Goal: Complete application form

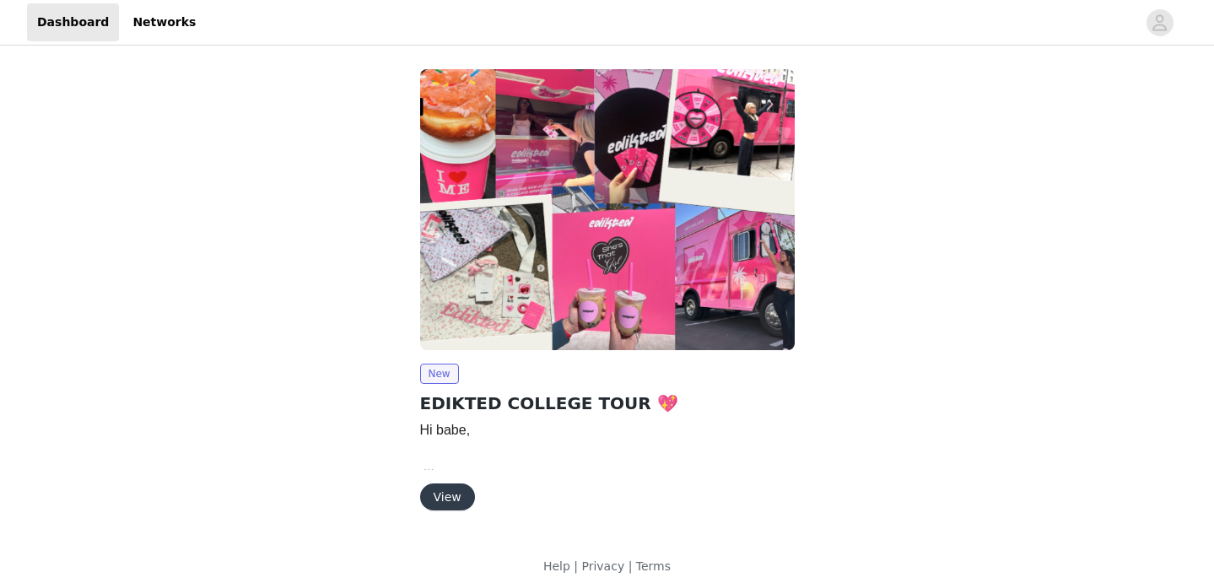
scroll to position [13, 0]
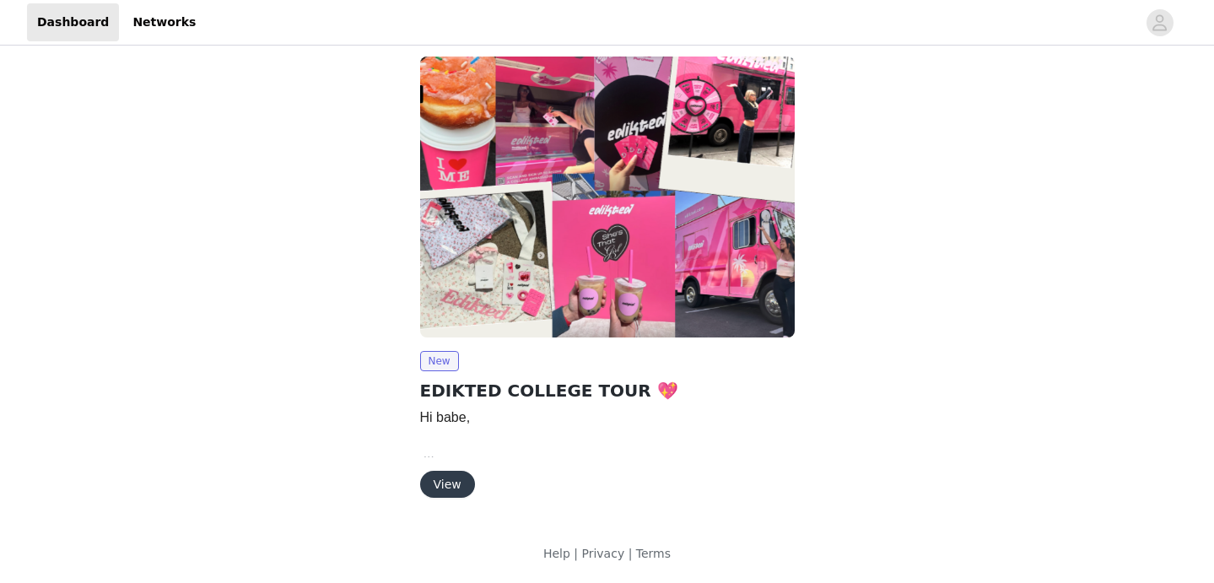
click at [450, 484] on button "View" at bounding box center [447, 484] width 55 height 27
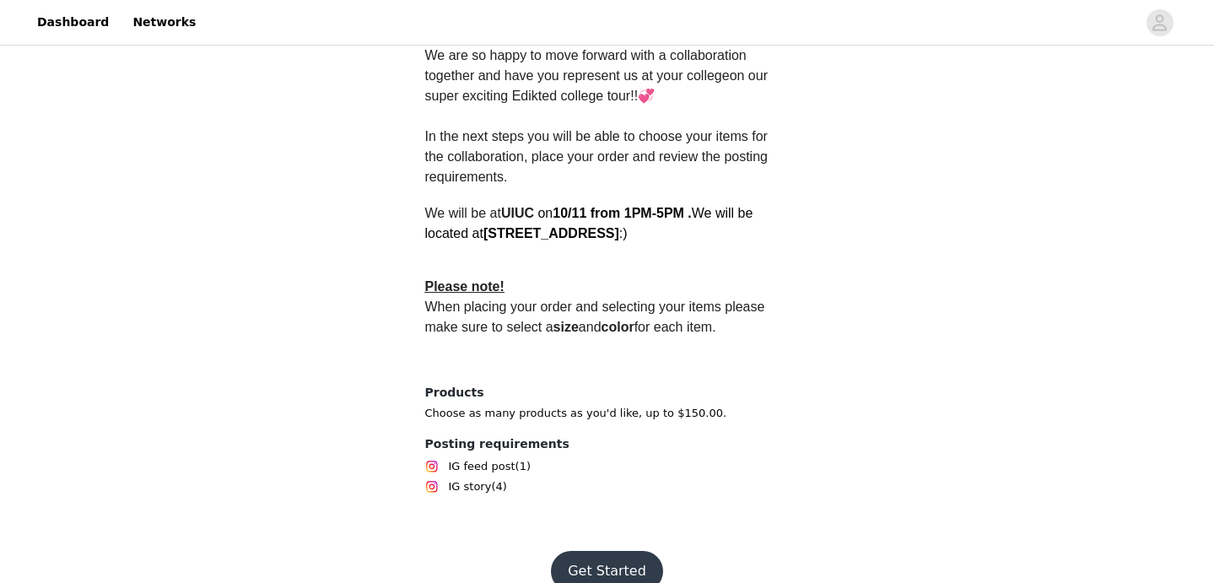
scroll to position [521, 0]
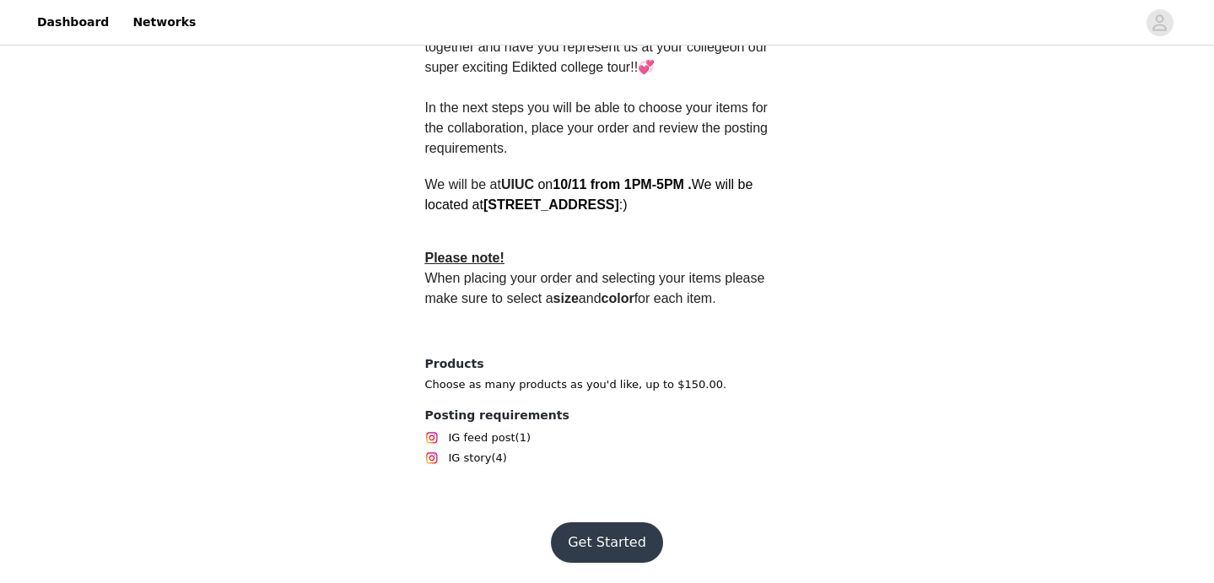
click at [587, 531] on button "Get Started" at bounding box center [607, 542] width 112 height 41
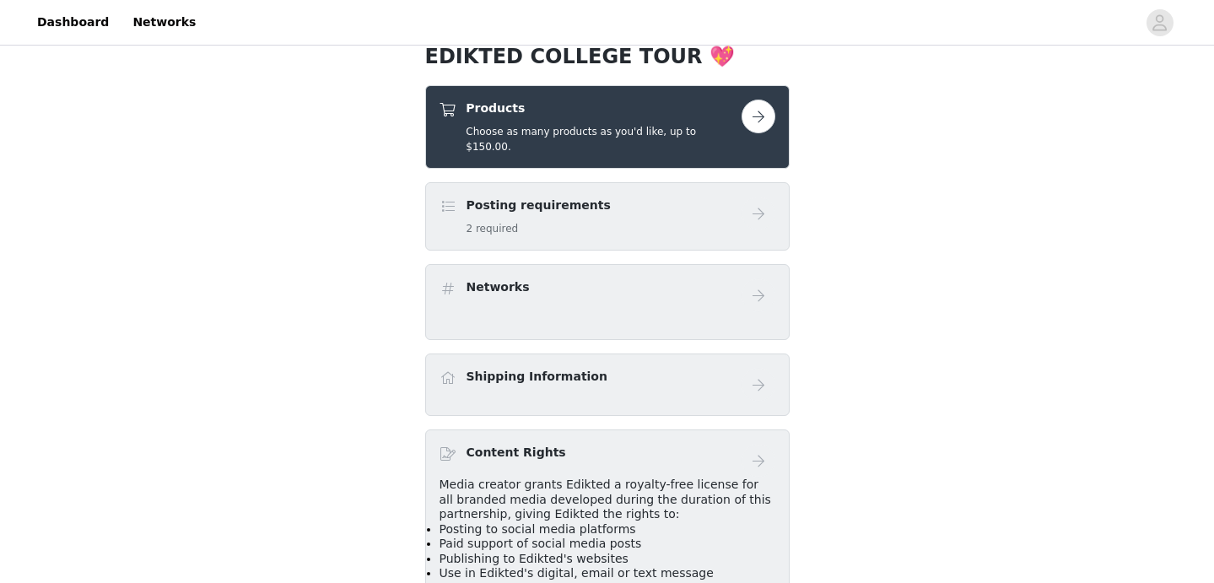
scroll to position [280, 0]
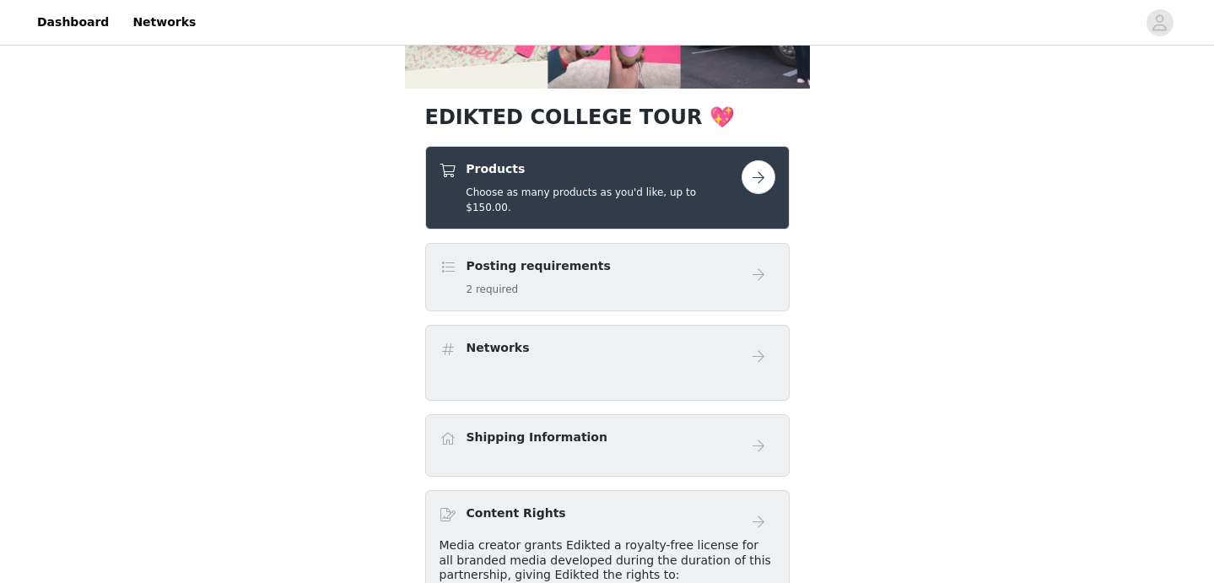
click at [534, 282] on h5 "2 required" at bounding box center [539, 289] width 144 height 15
click at [766, 176] on button "button" at bounding box center [759, 177] width 34 height 34
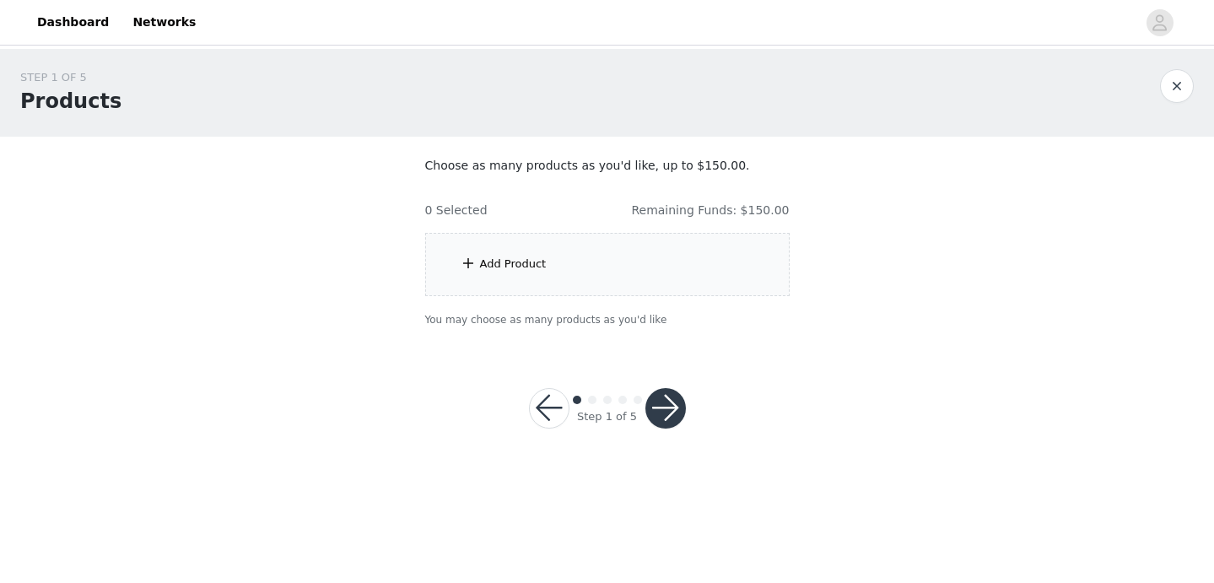
click at [673, 404] on button "button" at bounding box center [666, 408] width 41 height 41
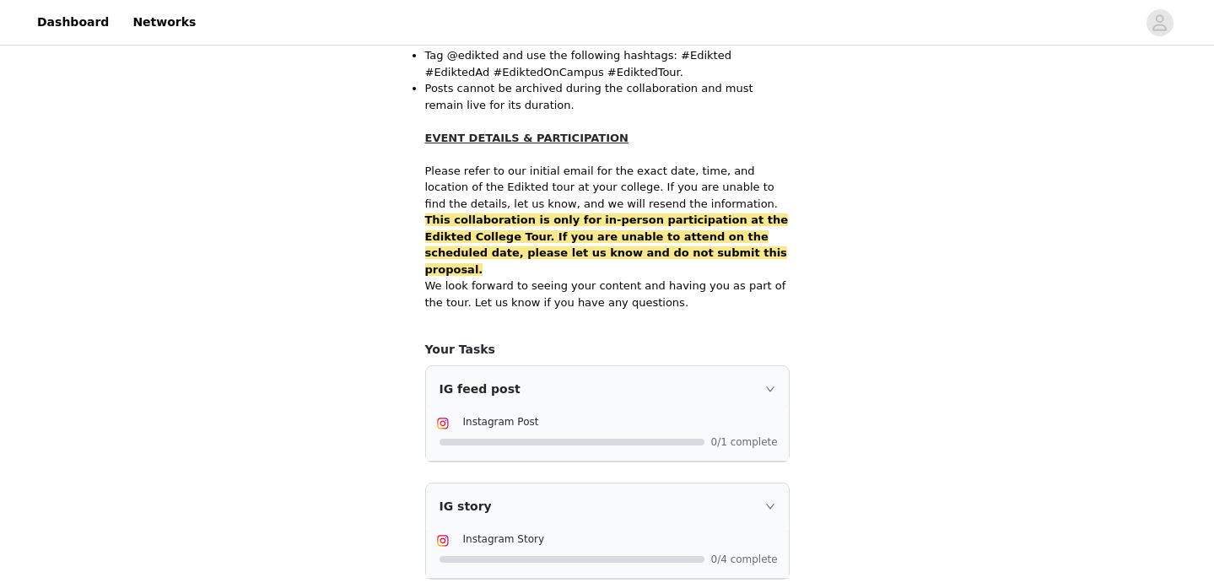
scroll to position [1160, 0]
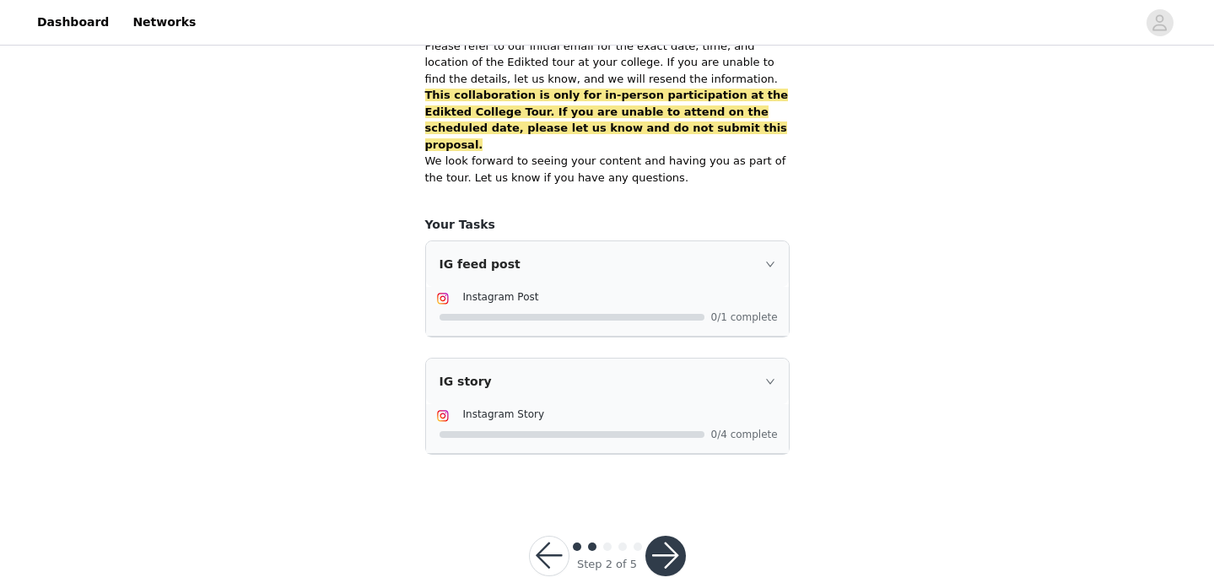
click at [659, 287] on div "Instagram Post 0/1 complete" at bounding box center [607, 312] width 363 height 50
click at [763, 241] on div "IG feed post" at bounding box center [607, 264] width 363 height 46
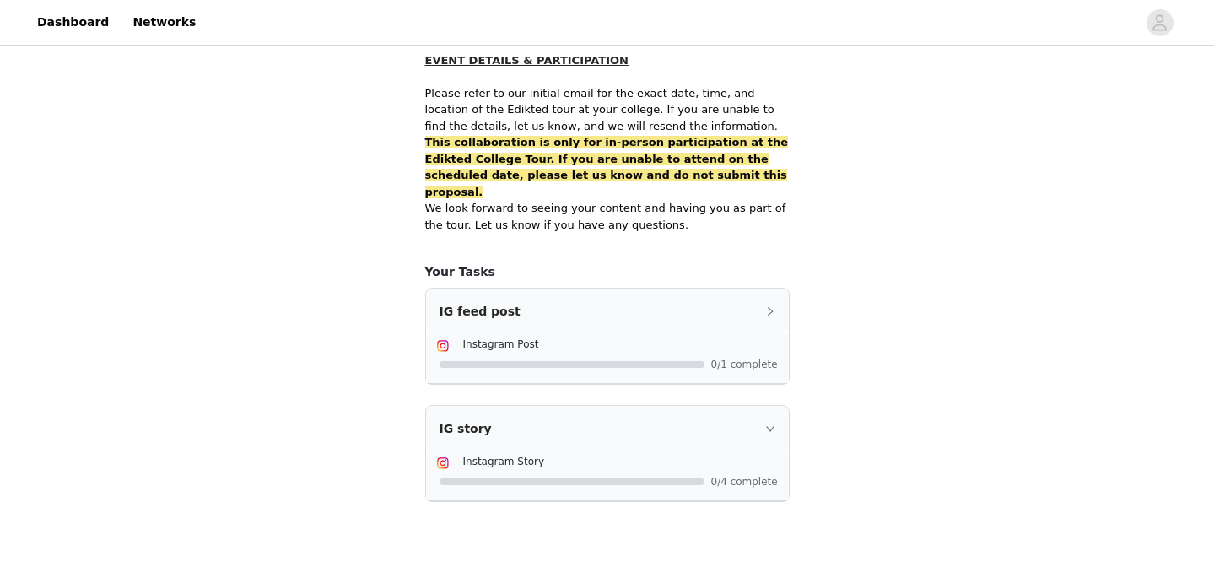
scroll to position [1111, 0]
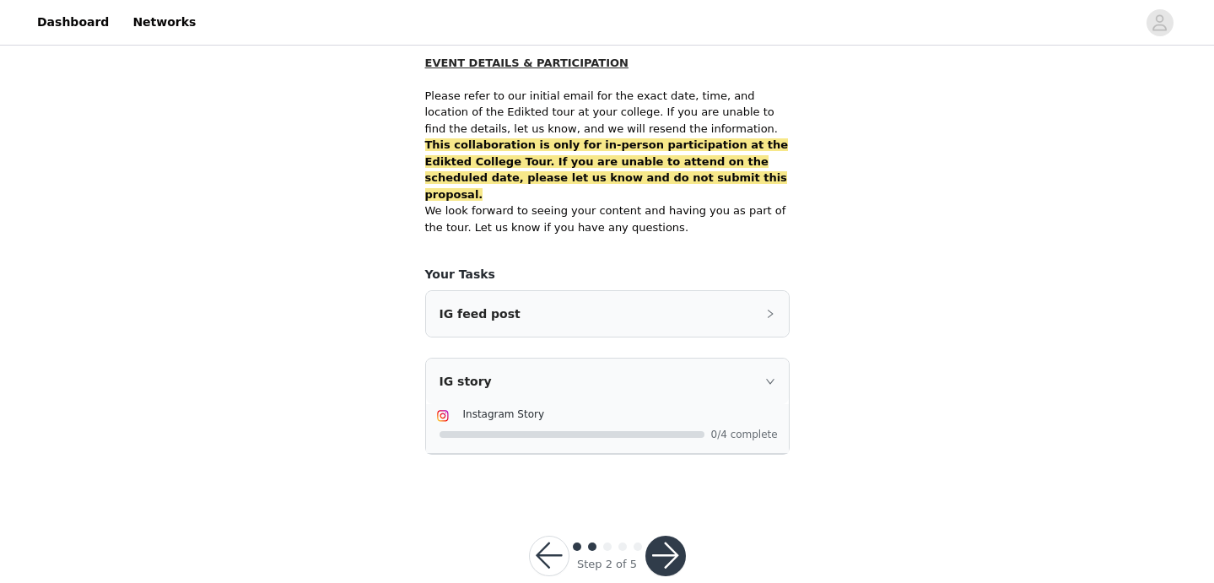
click at [773, 359] on div "IG story" at bounding box center [607, 382] width 363 height 46
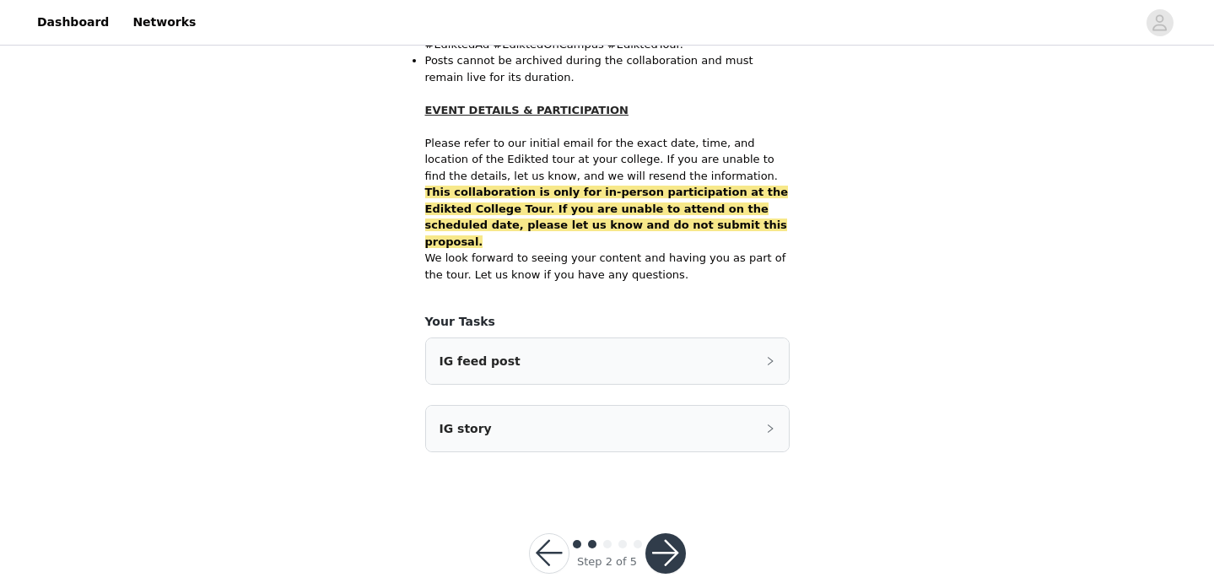
scroll to position [1061, 0]
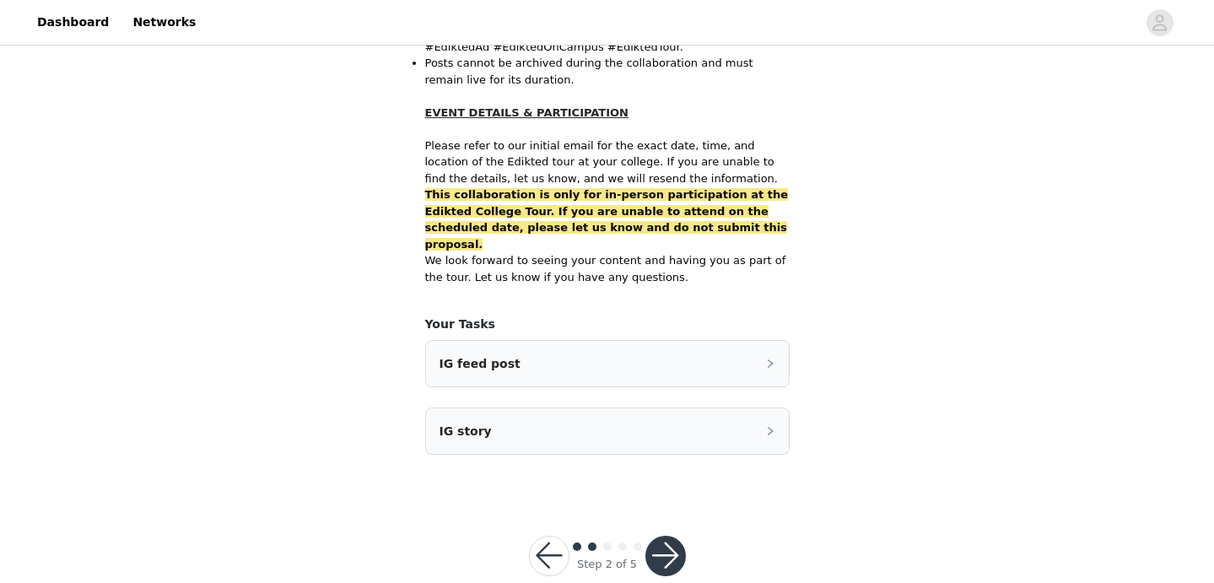
click at [662, 536] on button "button" at bounding box center [666, 556] width 41 height 41
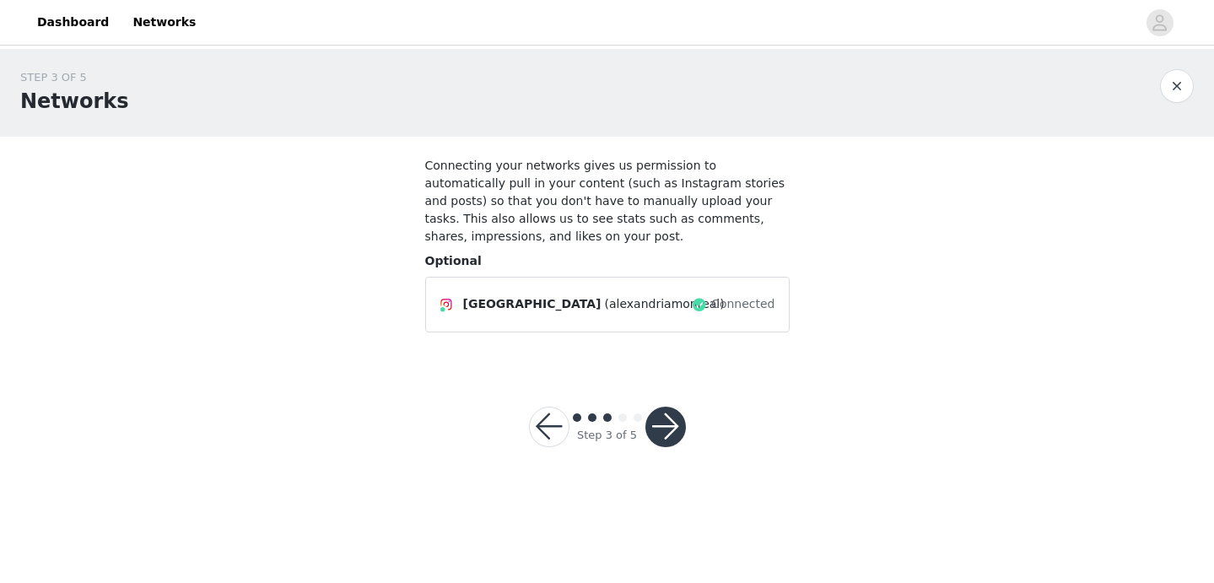
click at [684, 431] on button "button" at bounding box center [666, 427] width 41 height 41
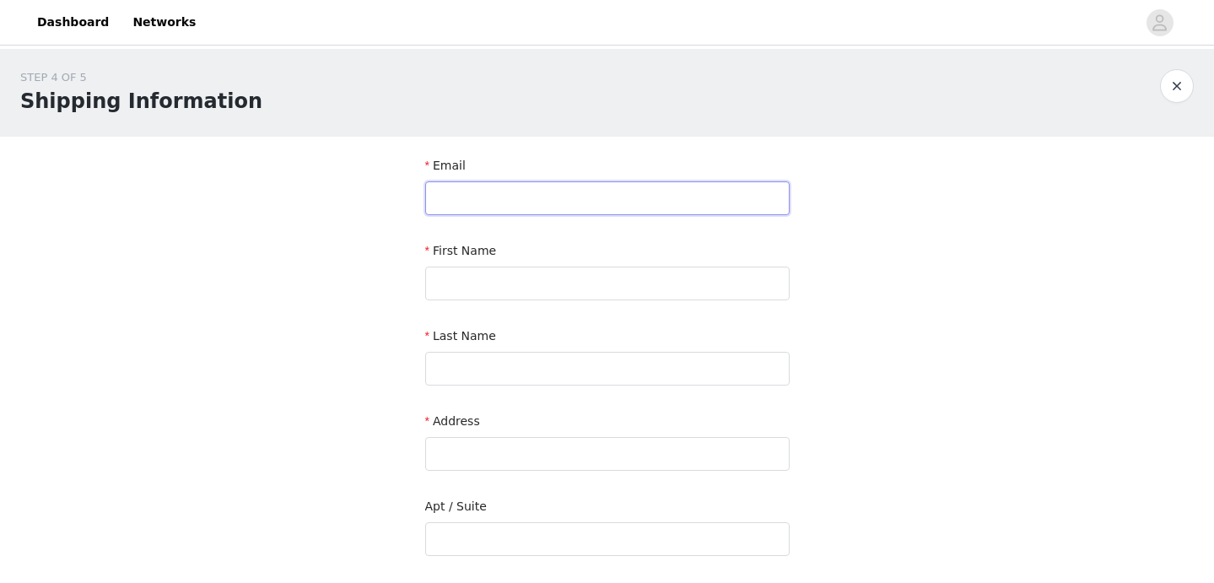
click at [634, 205] on input "text" at bounding box center [607, 198] width 365 height 34
type input "[EMAIL_ADDRESS][DOMAIN_NAME]"
type input "[GEOGRAPHIC_DATA]"
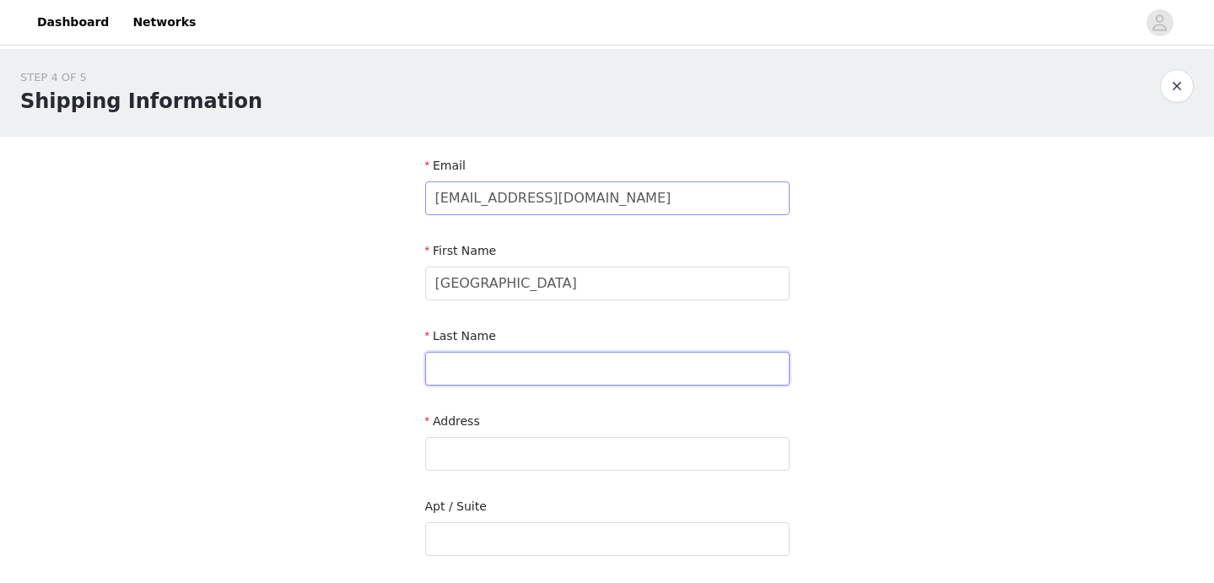
type input "[PERSON_NAME]"
type input "[STREET_ADDRESS]"
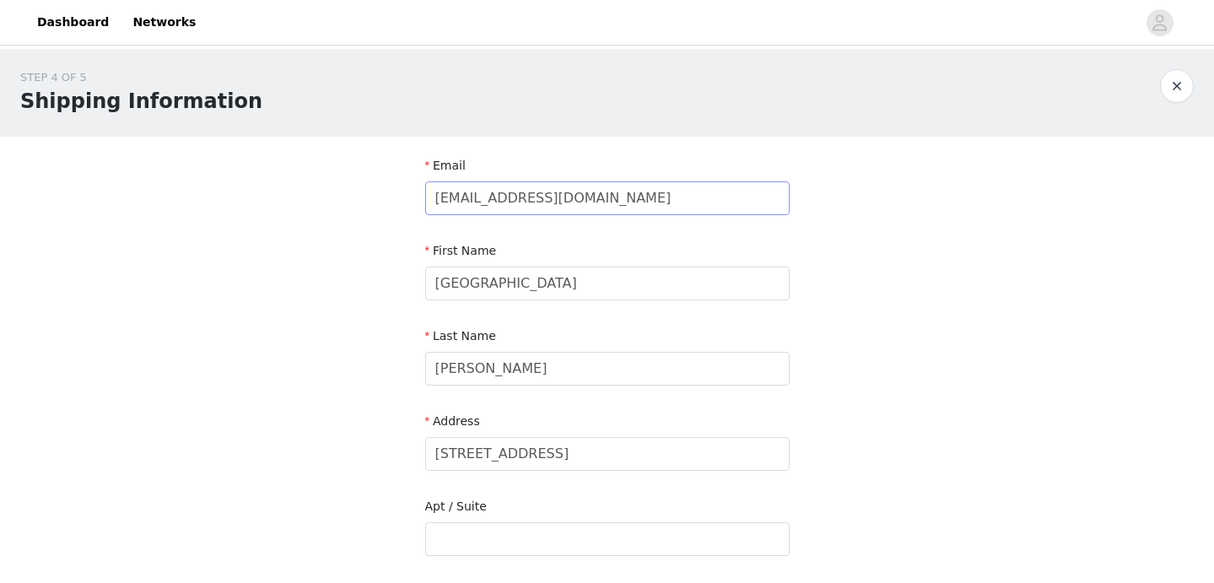
type input "[GEOGRAPHIC_DATA]"
type input "60646"
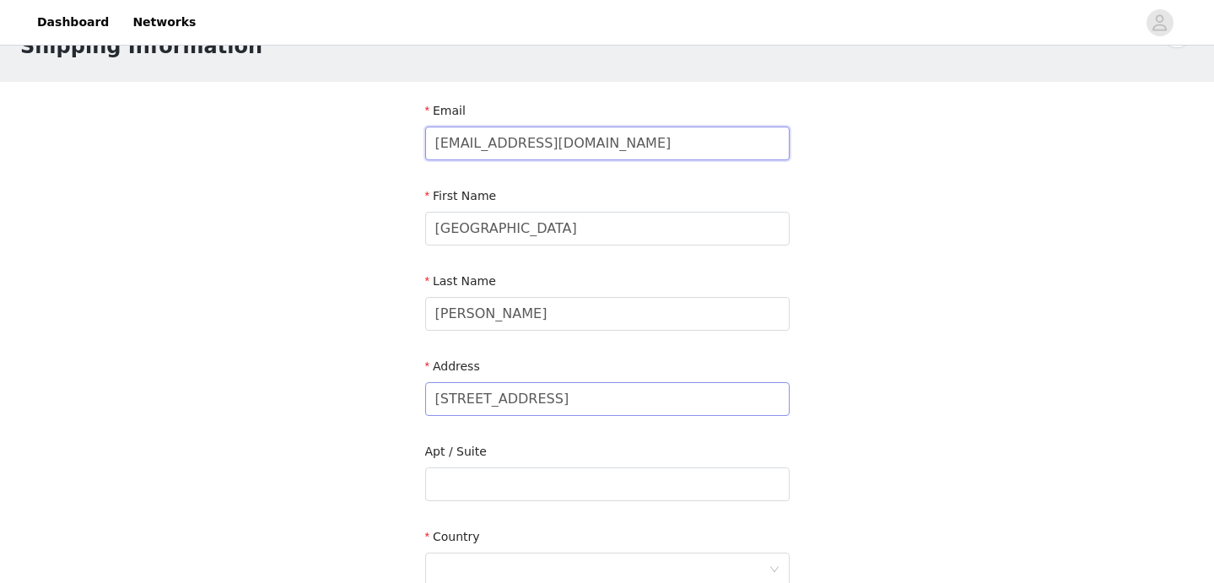
scroll to position [77, 0]
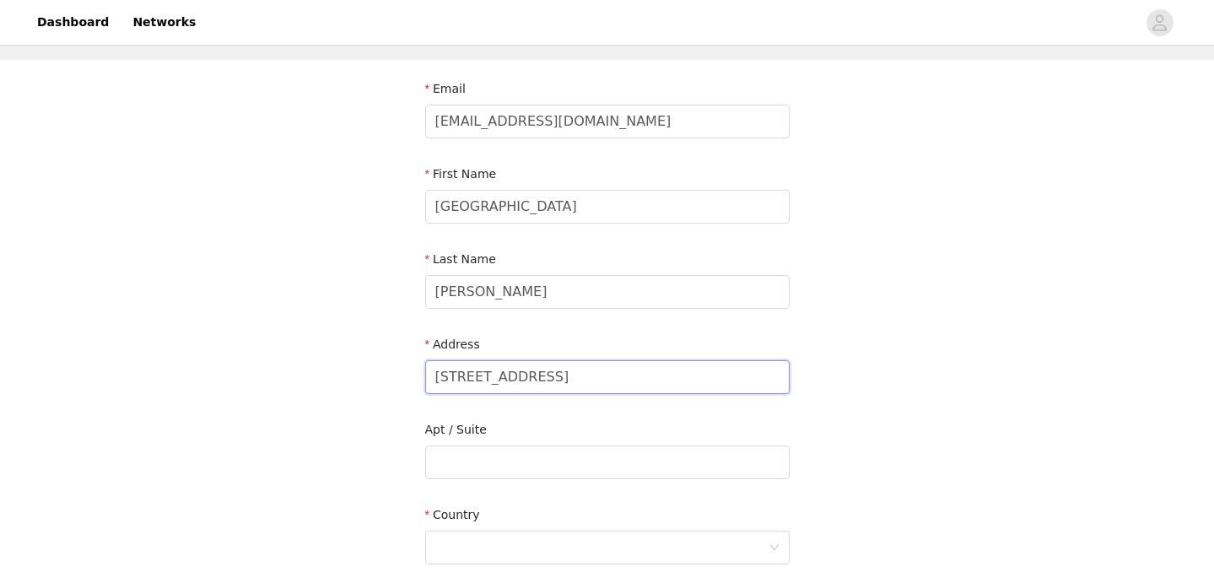
drag, startPoint x: 598, startPoint y: 384, endPoint x: 405, endPoint y: 348, distance: 195.8
click at [405, 348] on section "Email [EMAIL_ADDRESS][DOMAIN_NAME] First Name Alexandria Last Name [PERSON_NAME…" at bounding box center [607, 464] width 405 height 808
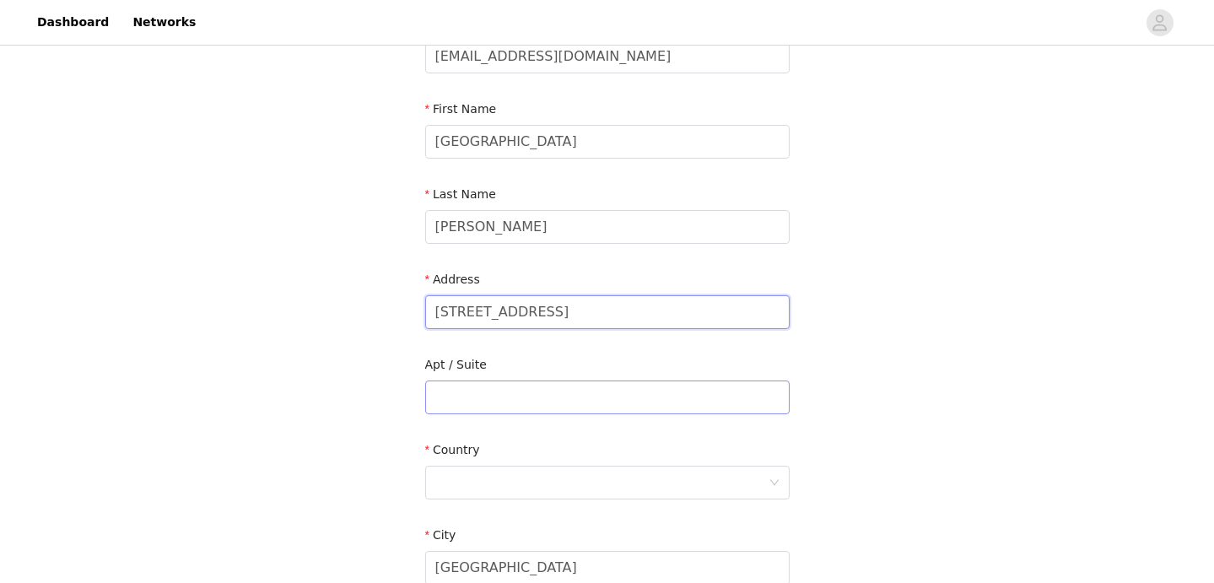
scroll to position [145, 0]
type input "[STREET_ADDRESS]"
click at [444, 390] on input "text" at bounding box center [607, 394] width 365 height 34
type input "114"
click at [544, 315] on input "[STREET_ADDRESS]" at bounding box center [607, 309] width 365 height 34
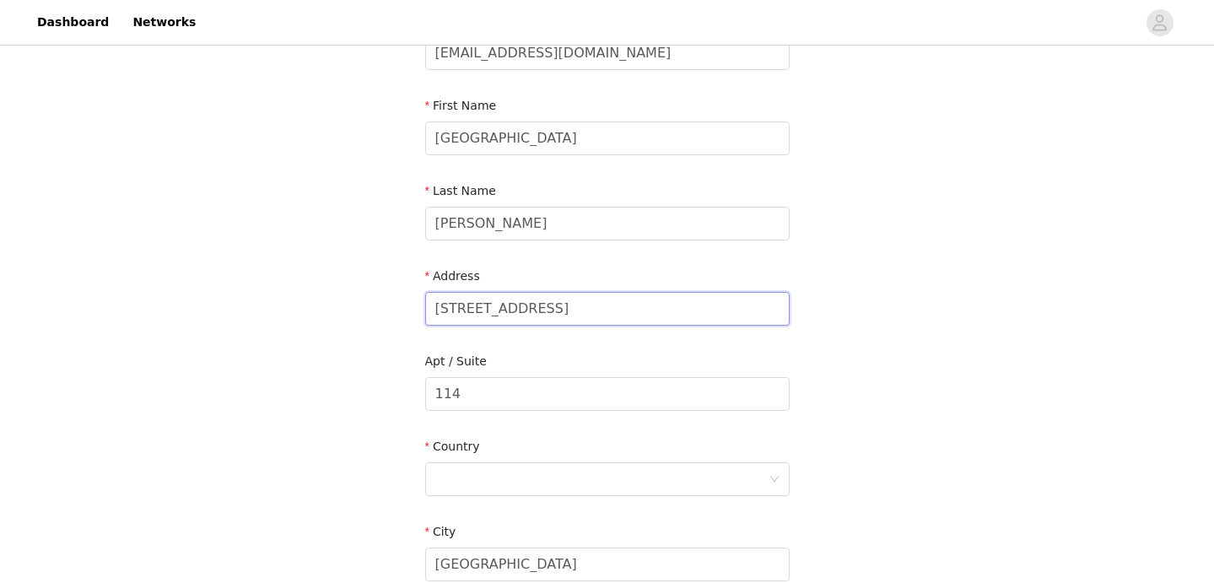
drag, startPoint x: 544, startPoint y: 315, endPoint x: 393, endPoint y: 302, distance: 150.8
click at [393, 302] on div "STEP 4 OF 5 Shipping Information Email [EMAIL_ADDRESS][DOMAIN_NAME] First Name …" at bounding box center [607, 351] width 1214 height 895
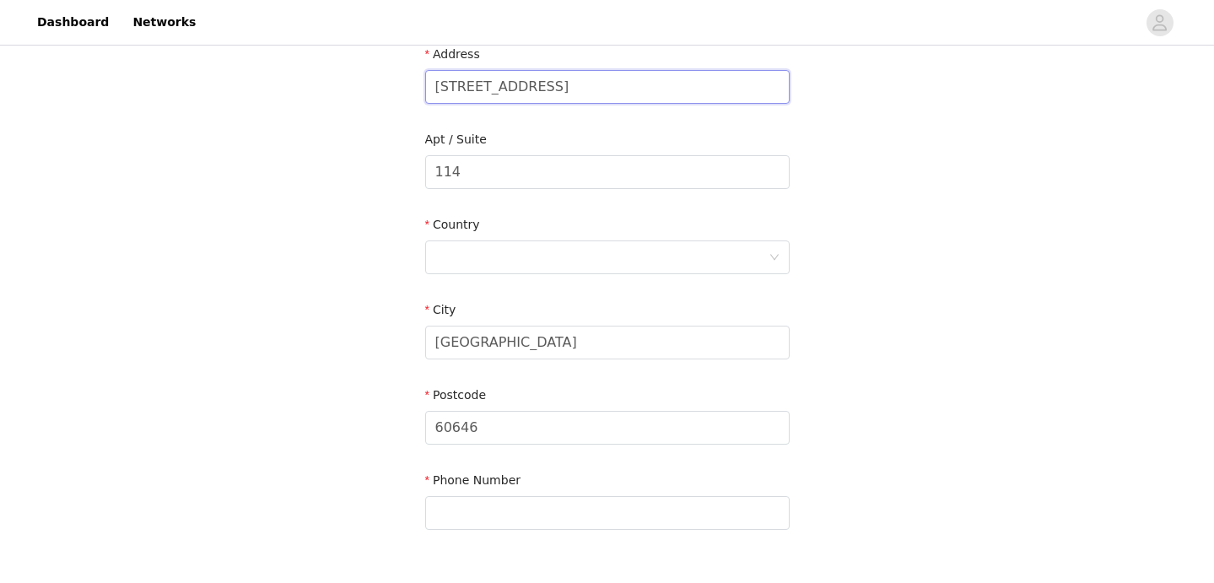
scroll to position [370, 0]
click at [495, 419] on input "60646" at bounding box center [607, 425] width 365 height 34
drag, startPoint x: 536, startPoint y: 84, endPoint x: 380, endPoint y: 76, distance: 156.3
click at [380, 76] on div "STEP 4 OF 5 Shipping Information Email [EMAIL_ADDRESS][DOMAIN_NAME] First Name …" at bounding box center [607, 126] width 1214 height 895
paste input "[STREET_ADDRESS]"
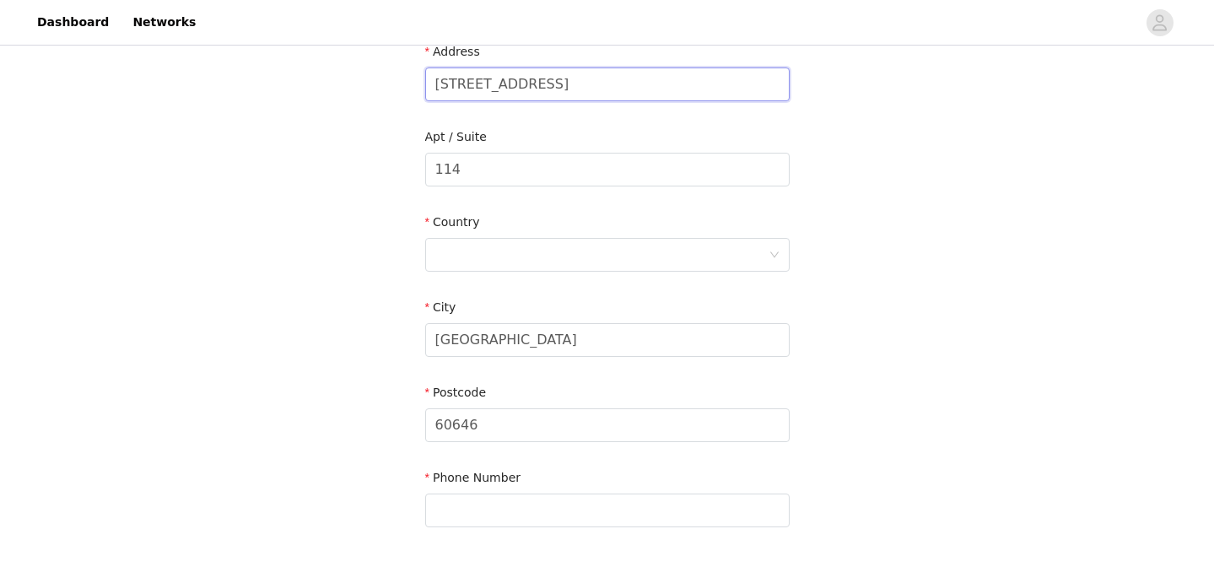
drag, startPoint x: 615, startPoint y: 84, endPoint x: 657, endPoint y: 85, distance: 42.2
click at [657, 85] on input "[STREET_ADDRESS]" at bounding box center [607, 85] width 365 height 34
type input "[STREET_ADDRESS]"
drag, startPoint x: 480, startPoint y: 423, endPoint x: 407, endPoint y: 423, distance: 73.4
click at [407, 423] on section "Email [EMAIL_ADDRESS][DOMAIN_NAME] First Name Alexandria Last Name [PERSON_NAME…" at bounding box center [607, 171] width 405 height 808
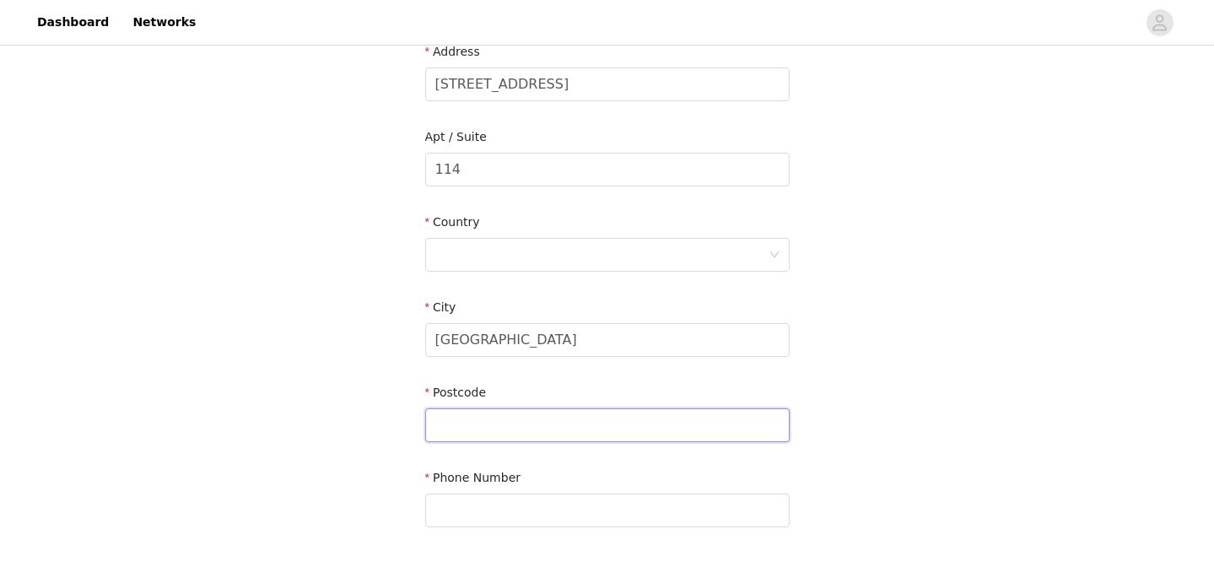
paste input "61820"
type input "61820"
drag, startPoint x: 748, startPoint y: 89, endPoint x: 620, endPoint y: 87, distance: 127.5
click at [620, 87] on input "[STREET_ADDRESS]" at bounding box center [607, 85] width 365 height 34
type input "[STREET_ADDRESS]"
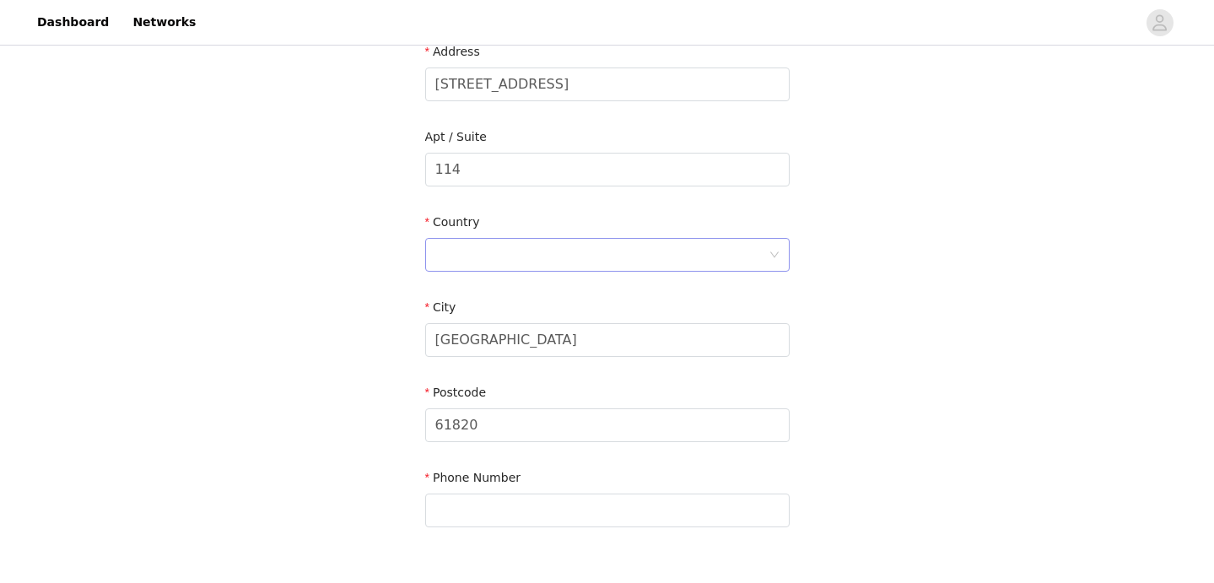
click at [539, 255] on div at bounding box center [601, 255] width 333 height 32
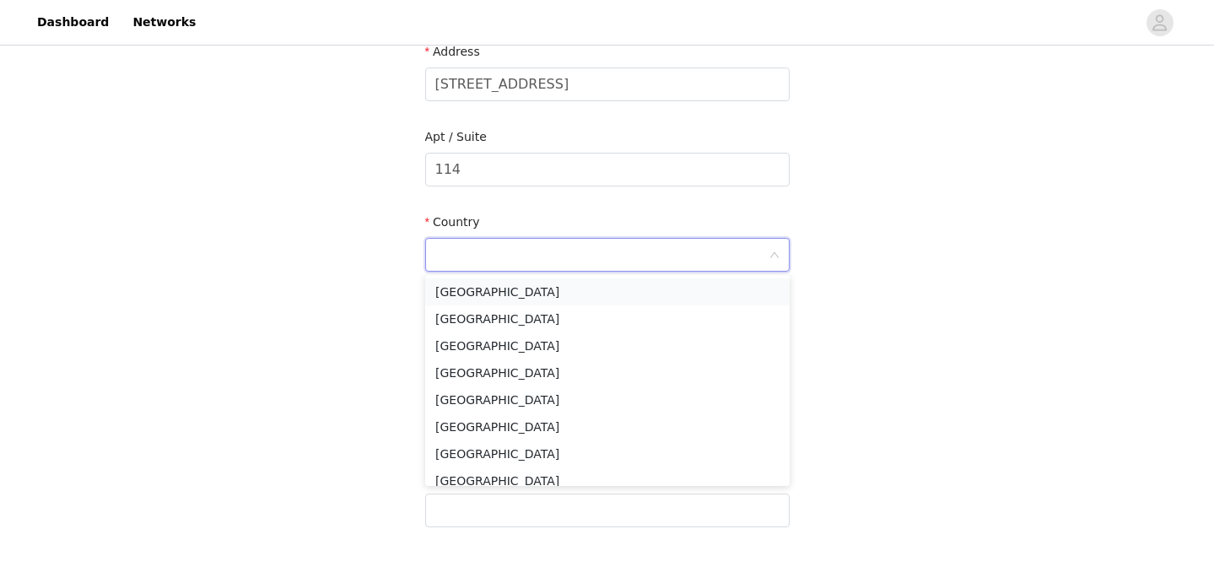
click at [483, 292] on li "[GEOGRAPHIC_DATA]" at bounding box center [607, 292] width 365 height 27
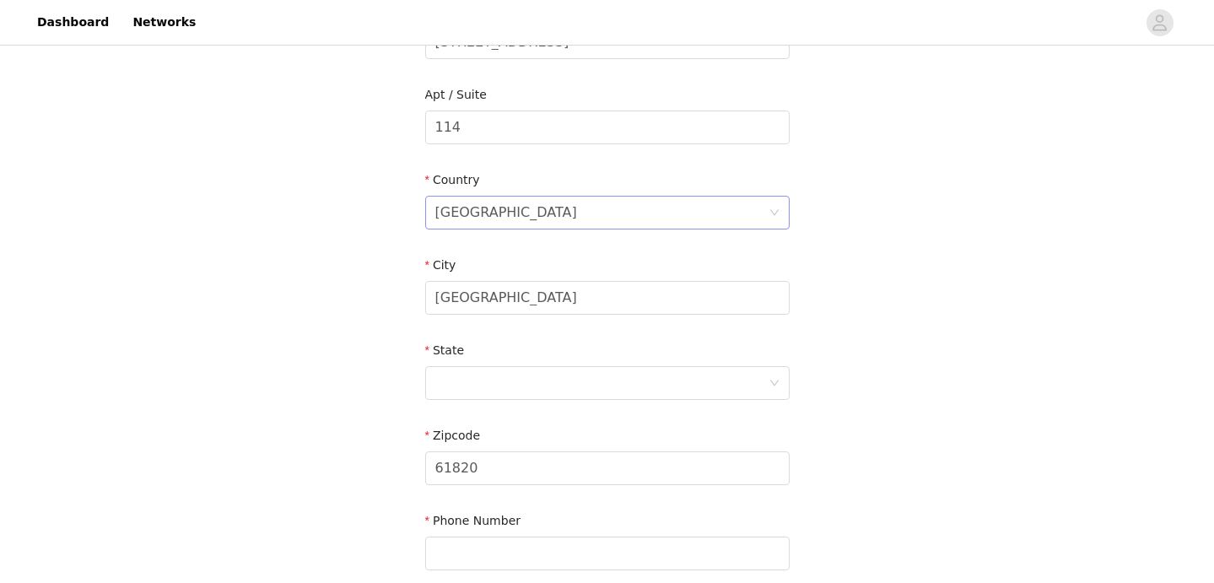
scroll to position [430, 0]
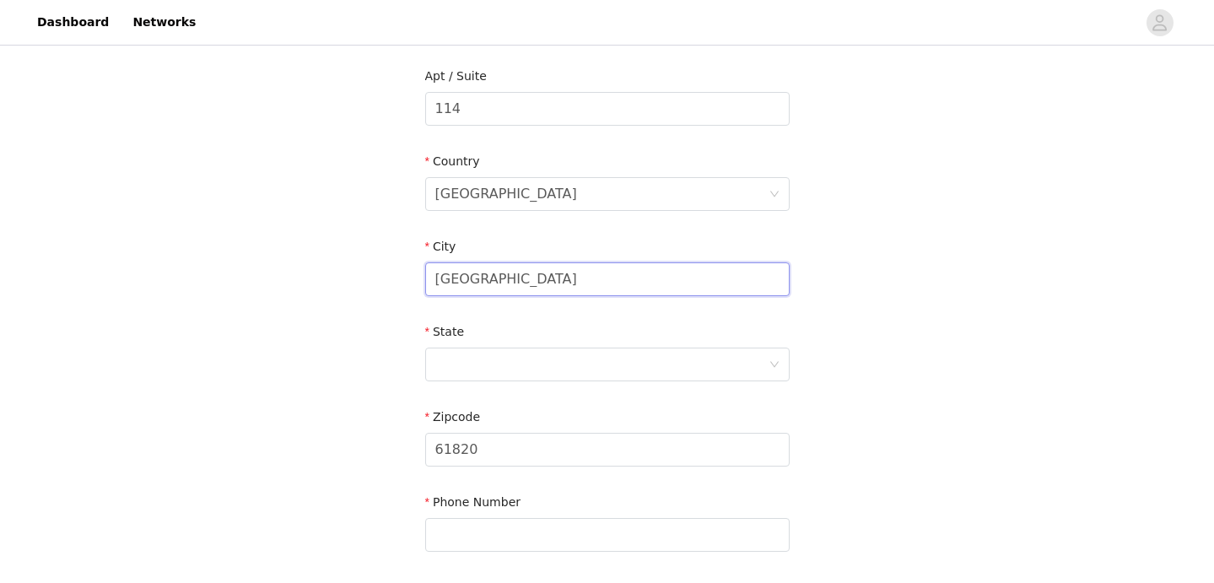
drag, startPoint x: 519, startPoint y: 289, endPoint x: 444, endPoint y: 279, distance: 75.8
click at [444, 279] on input "[GEOGRAPHIC_DATA]" at bounding box center [607, 279] width 365 height 34
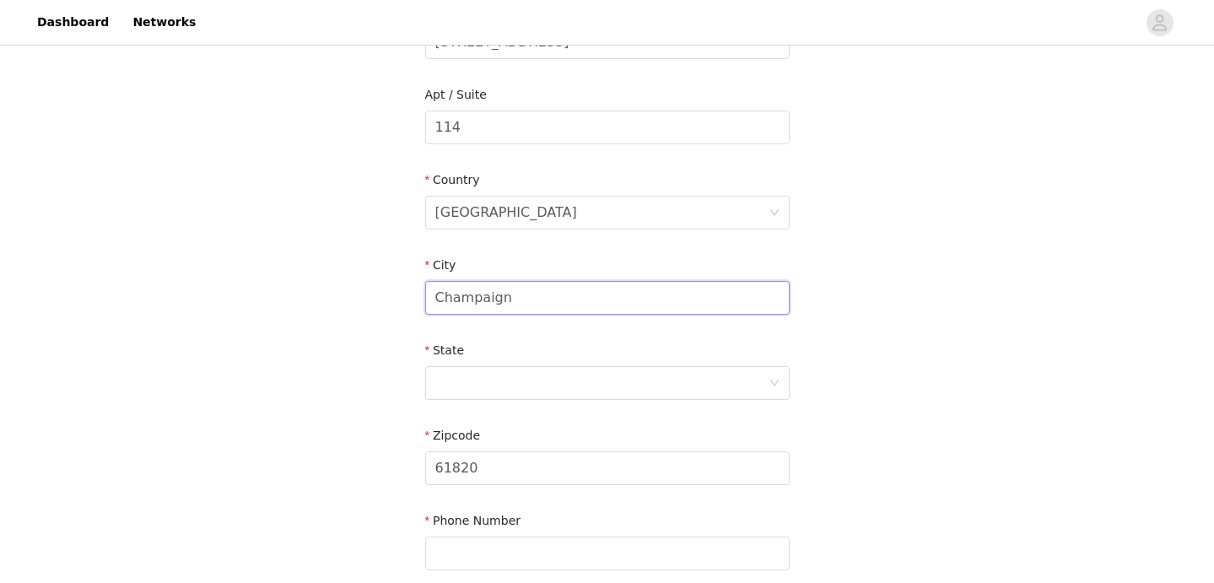
scroll to position [406, 0]
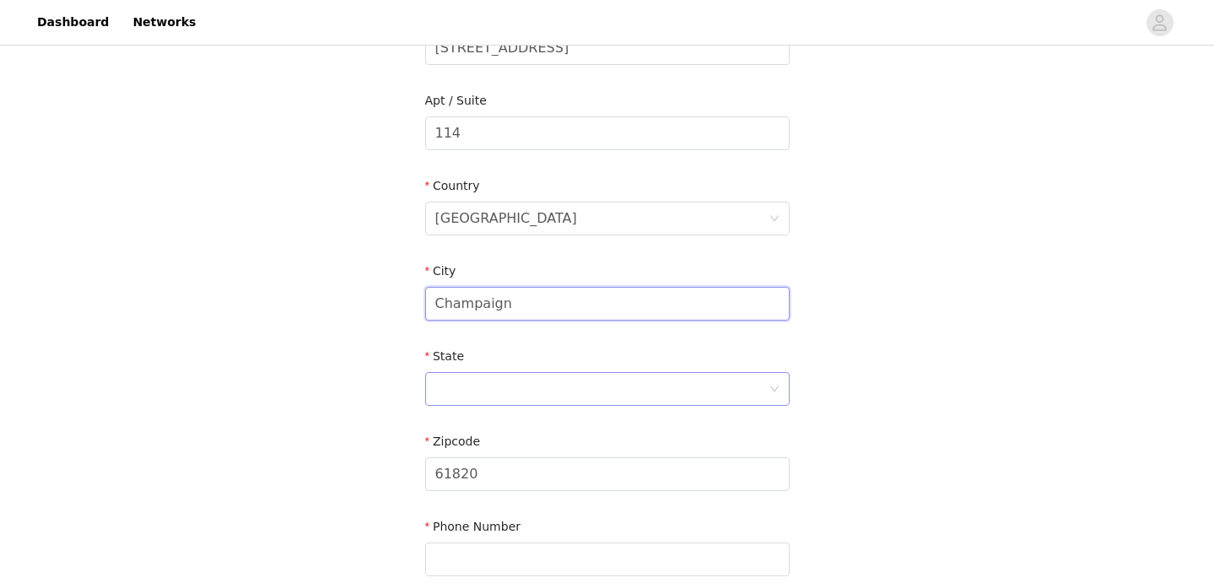
type input "Champaign"
click at [500, 378] on div at bounding box center [601, 389] width 333 height 32
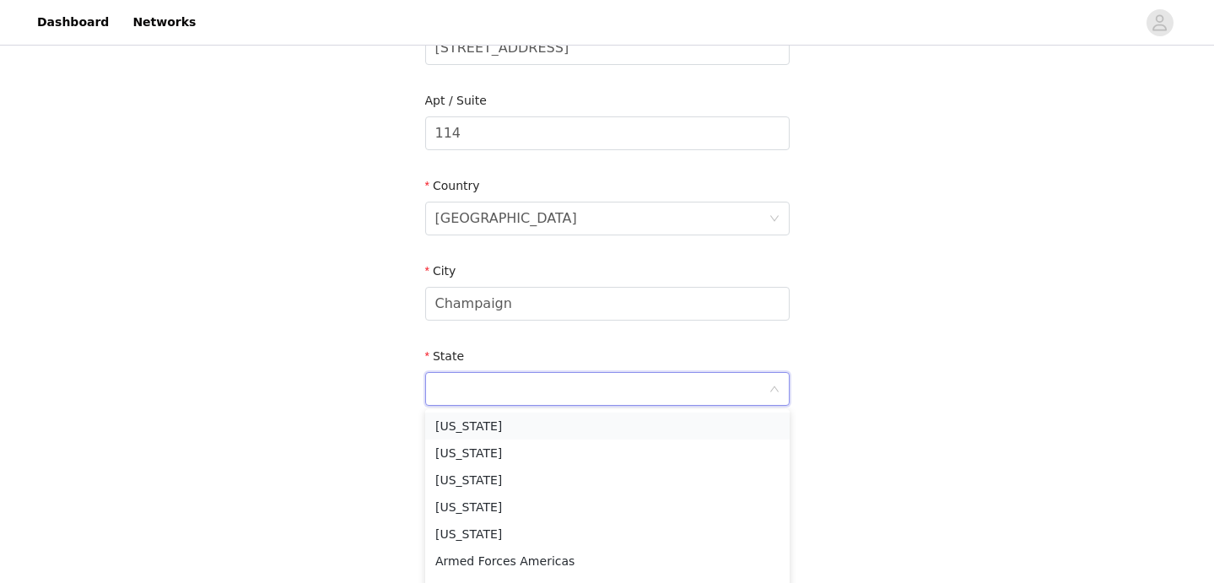
type input "IL"
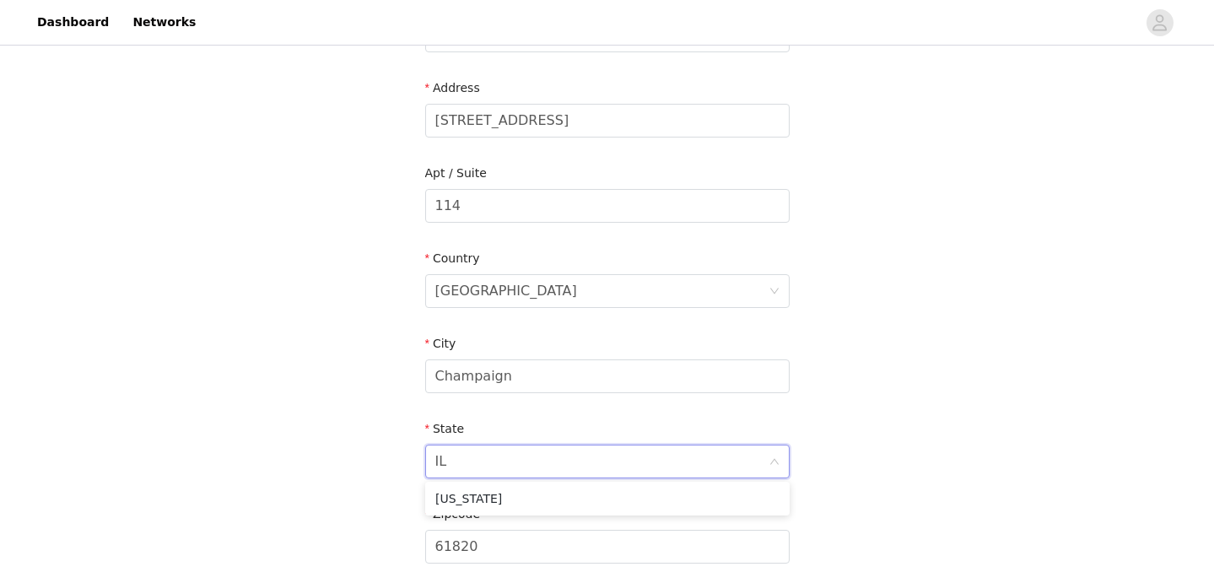
scroll to position [325, 0]
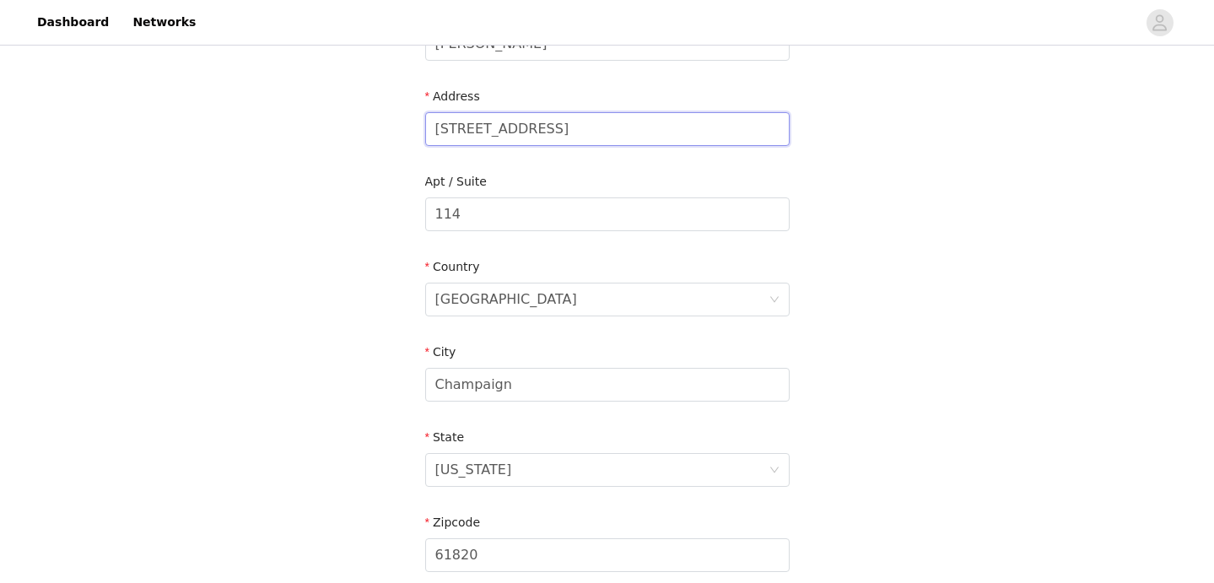
drag, startPoint x: 624, startPoint y: 128, endPoint x: 522, endPoint y: 127, distance: 102.1
click at [522, 127] on input "[STREET_ADDRESS]" at bounding box center [607, 129] width 365 height 34
type input "[STREET_ADDRESS]"
click at [898, 303] on div "STEP 4 OF 5 Shipping Information Email [EMAIL_ADDRESS][DOMAIN_NAME] First Name …" at bounding box center [607, 214] width 1214 height 981
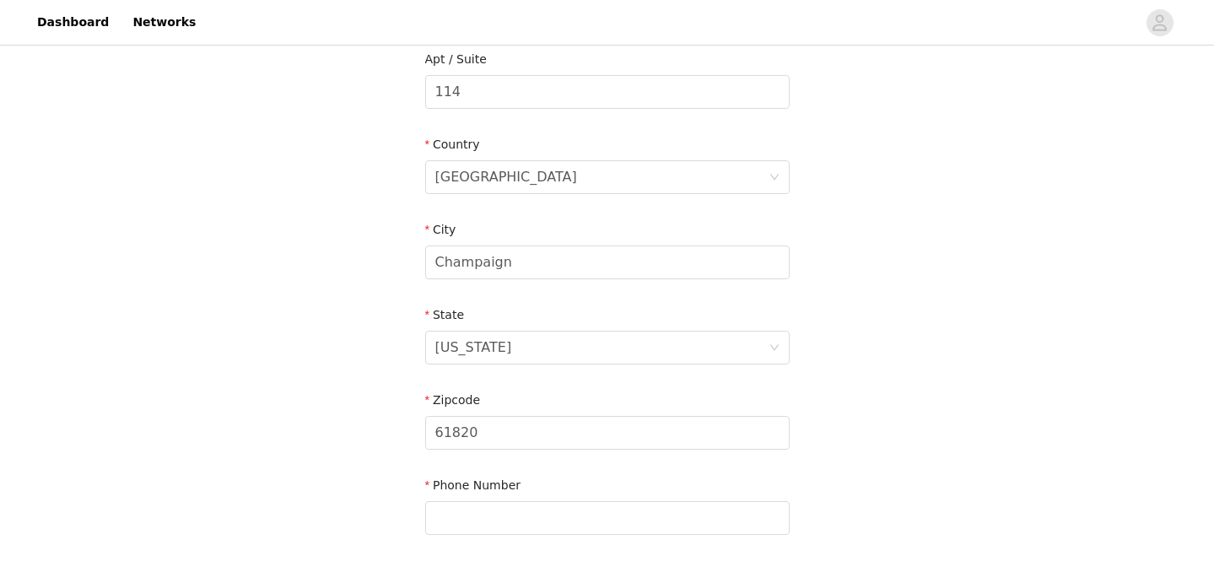
scroll to position [567, 0]
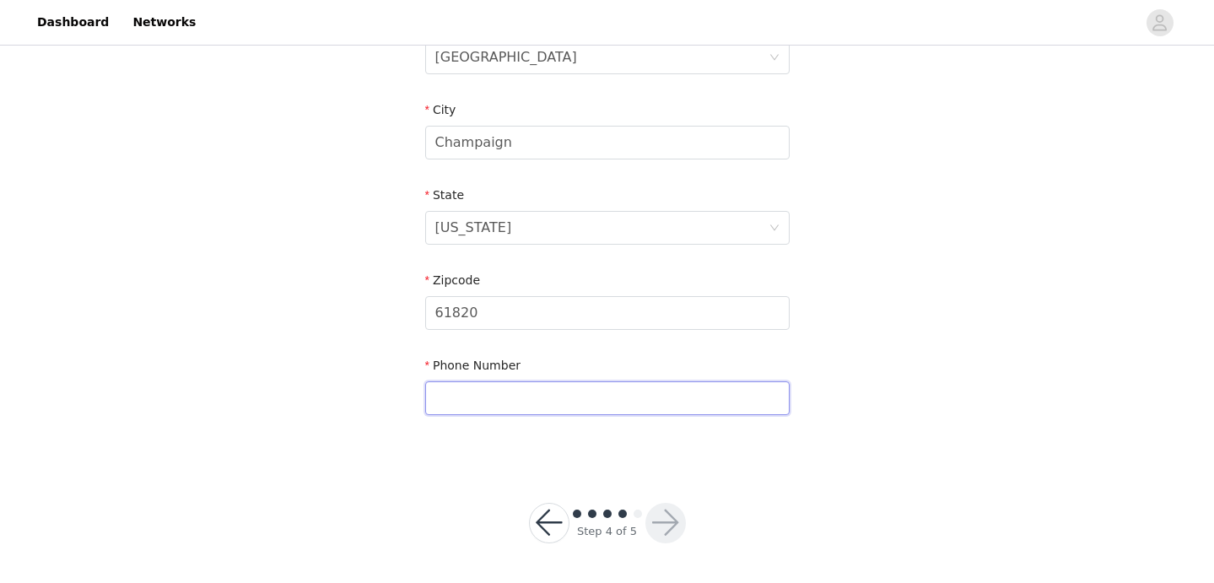
click at [603, 386] on input "text" at bounding box center [607, 398] width 365 height 34
type input "8474140188"
click at [675, 520] on button "button" at bounding box center [666, 523] width 41 height 41
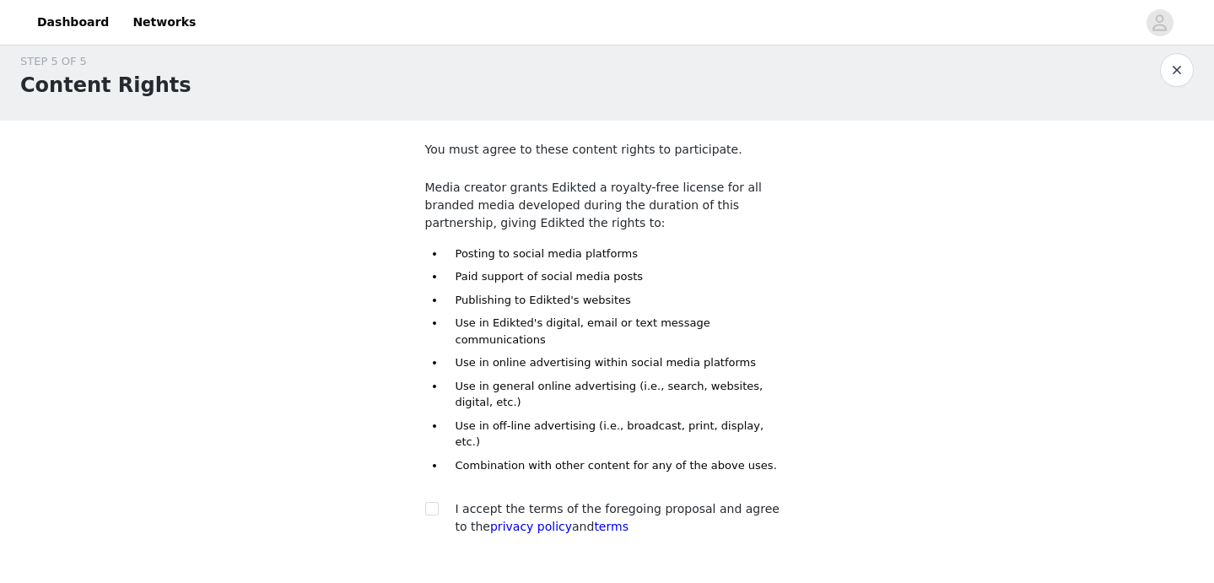
scroll to position [22, 0]
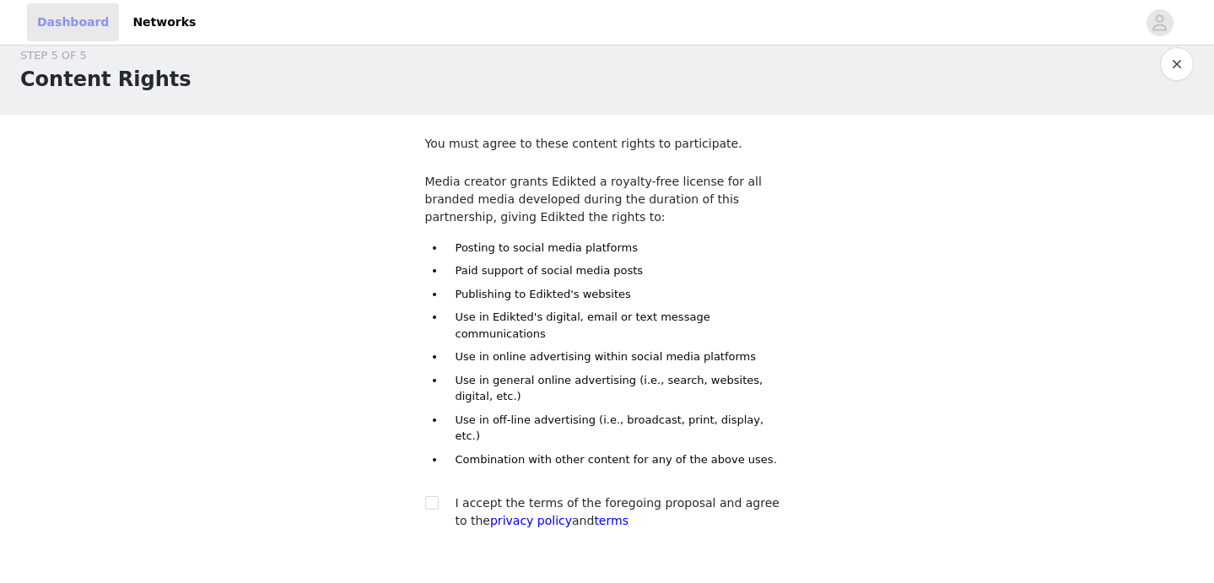
click at [90, 24] on link "Dashboard" at bounding box center [73, 22] width 92 height 38
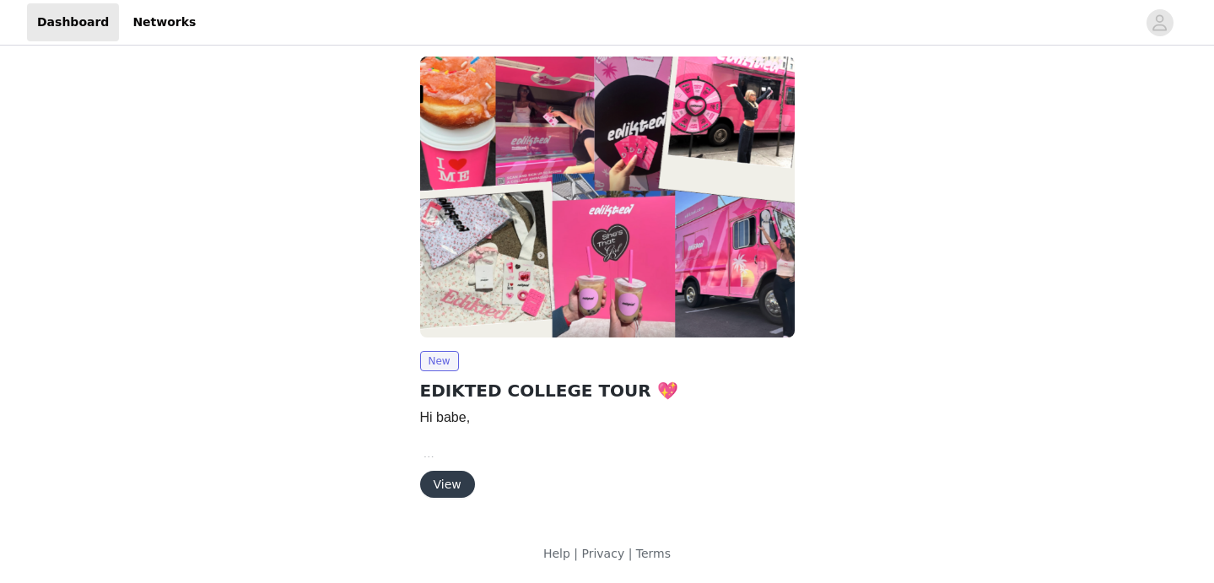
click at [445, 473] on button "View" at bounding box center [447, 484] width 55 height 27
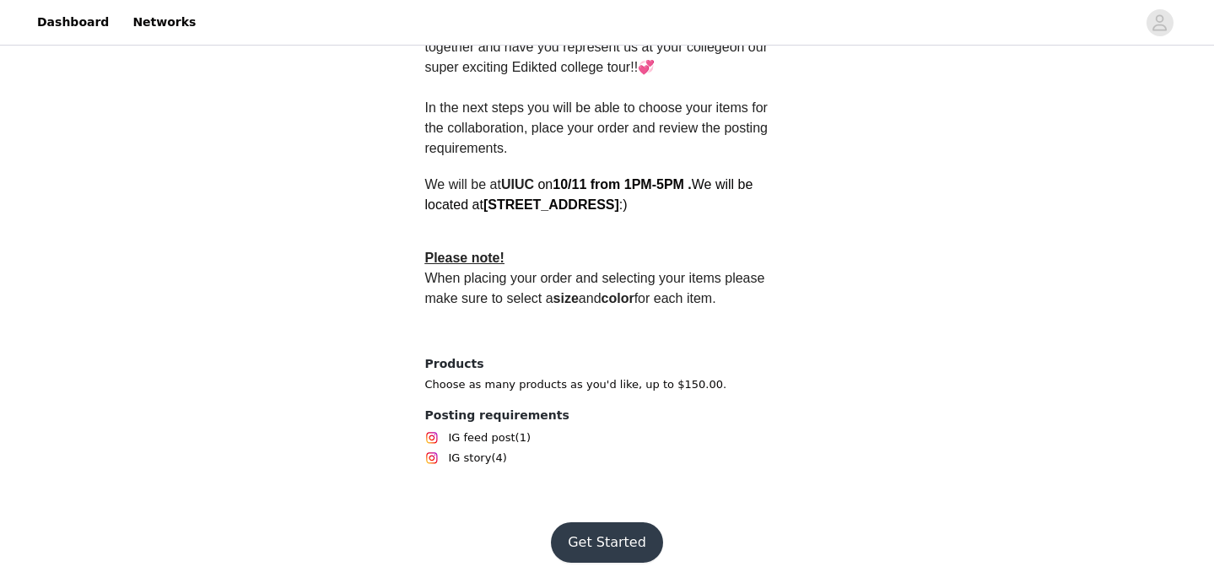
scroll to position [521, 0]
click at [619, 550] on button "Get Started" at bounding box center [607, 542] width 112 height 41
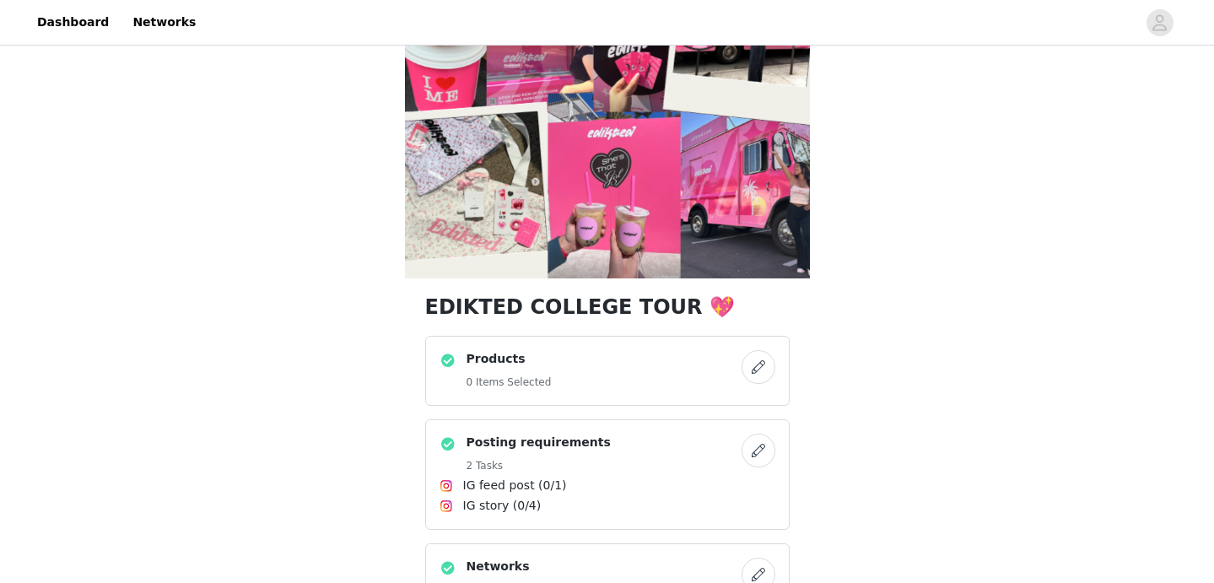
scroll to position [92, 0]
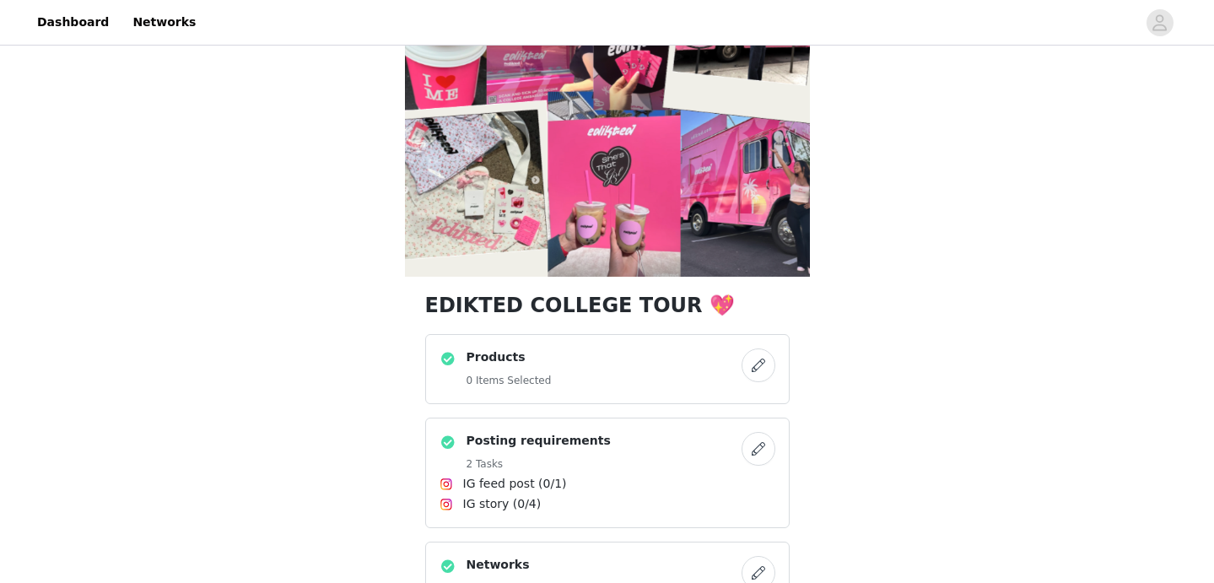
click at [629, 382] on div "Products 0 Items Selected" at bounding box center [591, 369] width 302 height 41
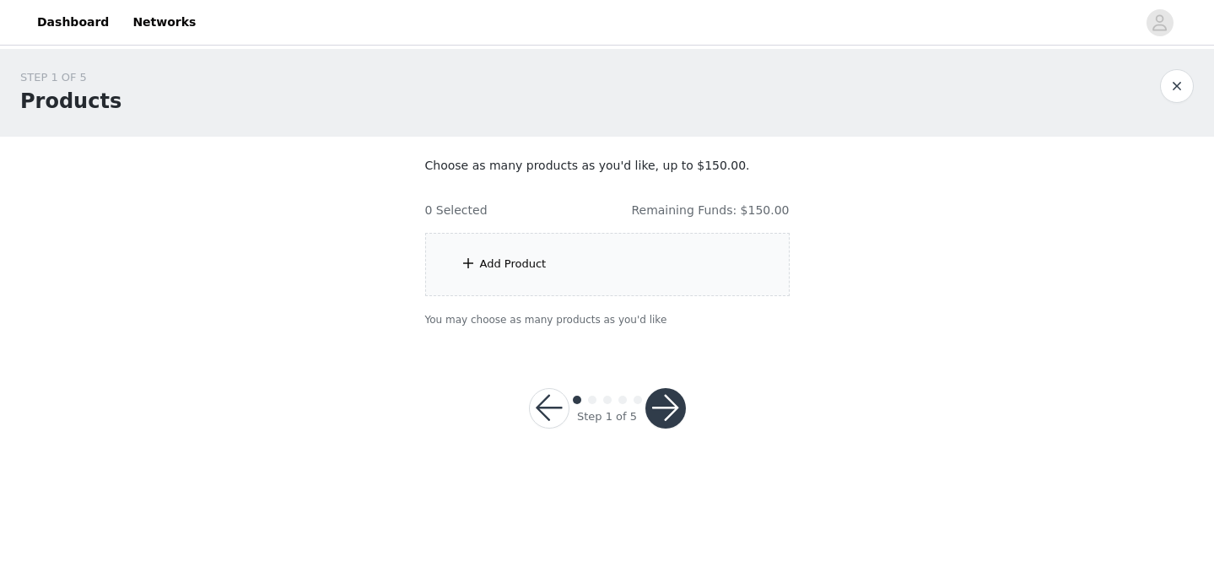
click at [585, 273] on div "Add Product" at bounding box center [607, 264] width 365 height 63
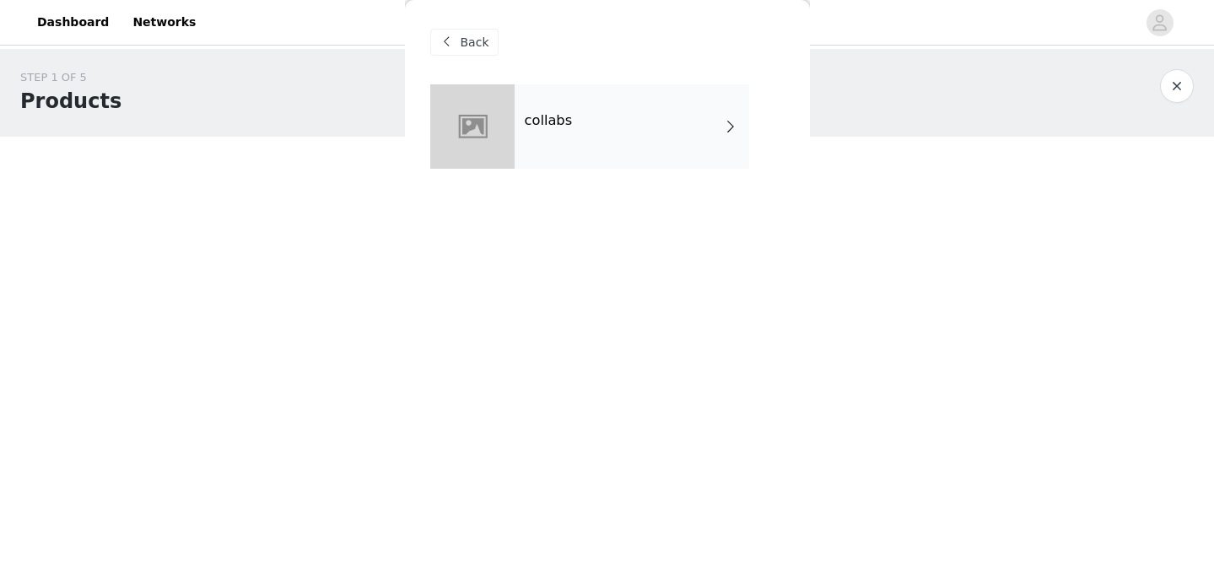
click at [558, 120] on h4 "collabs" at bounding box center [549, 120] width 48 height 15
